Goal: Transaction & Acquisition: Purchase product/service

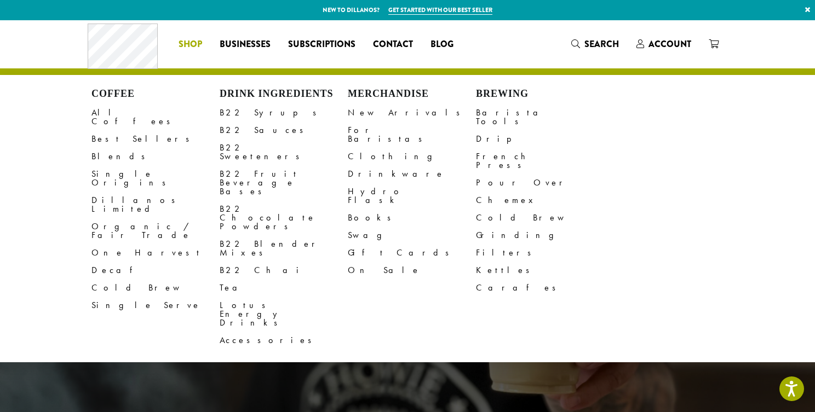
click at [187, 75] on ul "Coffee All Coffees Best Sellers Blends Single Origins Dillanos Limited Organic …" at bounding box center [407, 219] width 815 height 288
click at [584, 45] on span "Search" at bounding box center [595, 45] width 48 height 14
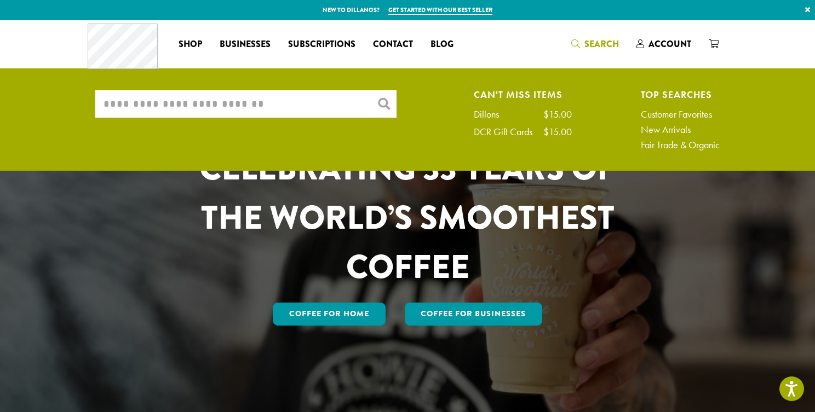
click at [125, 101] on input "What are you searching for?" at bounding box center [245, 103] width 301 height 27
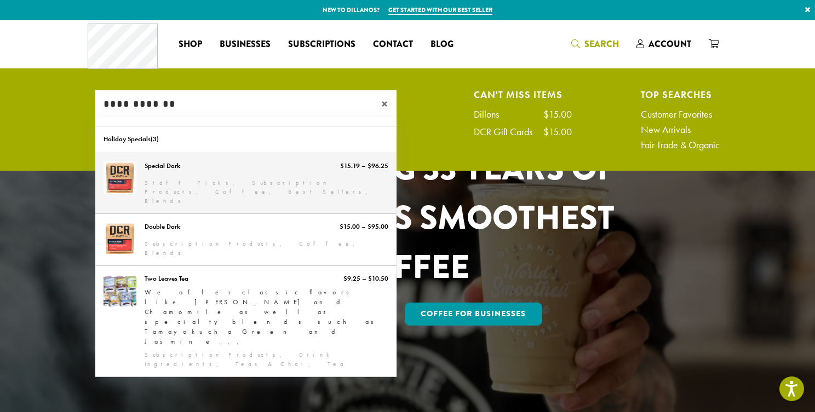
type input "**********"
click at [135, 177] on link "Special Dark" at bounding box center [245, 183] width 301 height 61
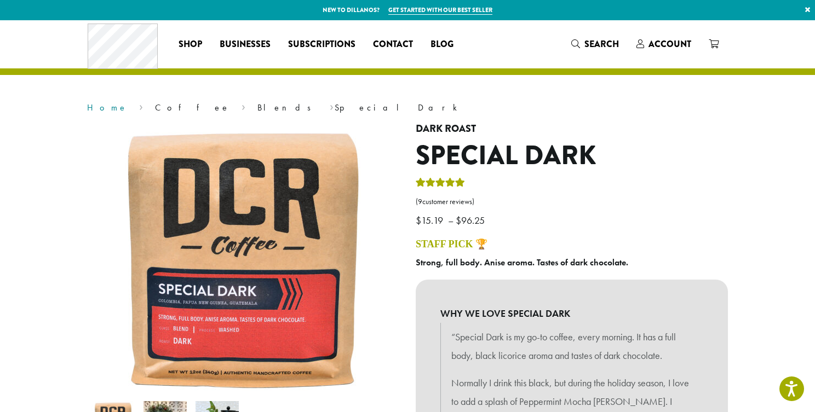
click at [96, 109] on link "Home" at bounding box center [107, 107] width 41 height 11
